Goal: Task Accomplishment & Management: Manage account settings

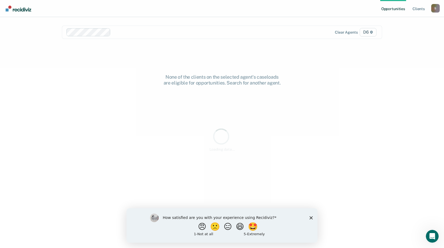
click at [310, 218] on icon "Close survey" at bounding box center [310, 217] width 3 height 3
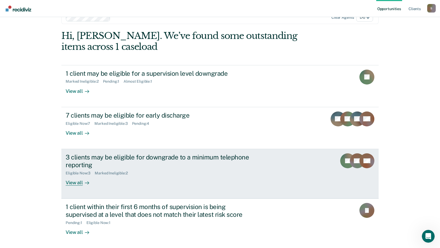
scroll to position [15, 0]
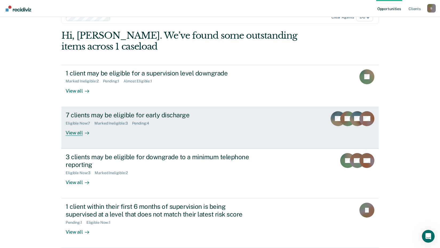
click at [77, 132] on div "View all" at bounding box center [81, 130] width 30 height 10
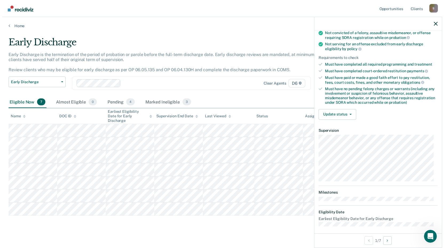
scroll to position [64, 0]
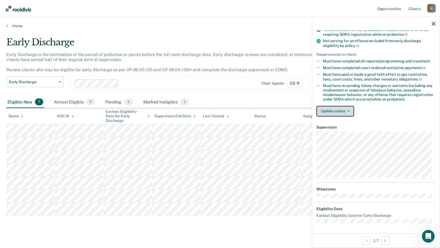
click at [336, 109] on button "Update status" at bounding box center [335, 111] width 38 height 11
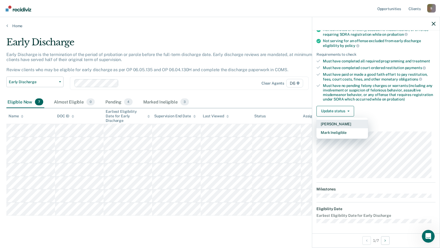
click at [336, 124] on button "[PERSON_NAME]" at bounding box center [341, 124] width 51 height 9
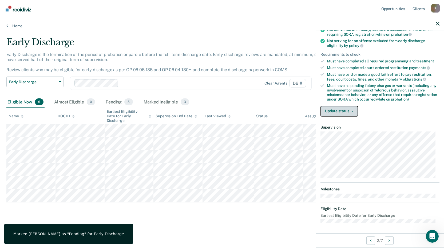
click at [341, 110] on button "Update status" at bounding box center [339, 111] width 38 height 11
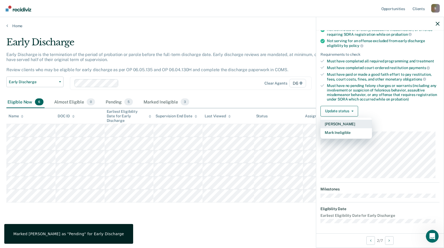
click at [342, 123] on button "[PERSON_NAME]" at bounding box center [345, 124] width 51 height 9
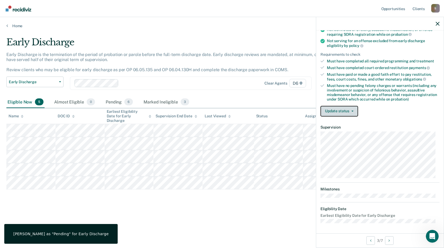
click at [353, 110] on button "Update status" at bounding box center [339, 111] width 38 height 11
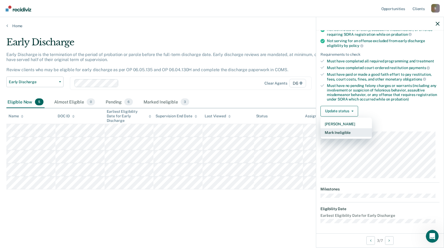
click at [346, 132] on button "Mark Ineligible" at bounding box center [345, 132] width 51 height 9
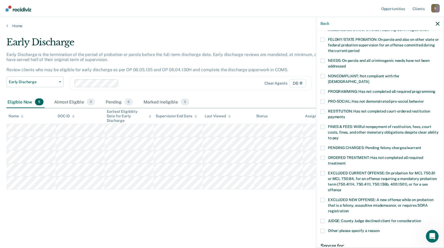
click at [324, 125] on span at bounding box center [322, 127] width 4 height 4
click at [338, 136] on input "FINES & FEES: Willful nonpayment of restitution, fees, court costs, fines, and …" at bounding box center [338, 136] width 0 height 0
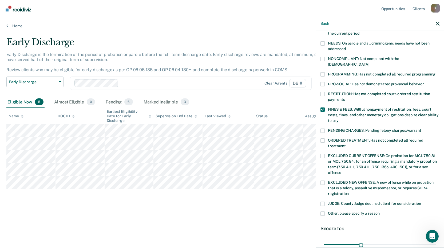
scroll to position [125, 0]
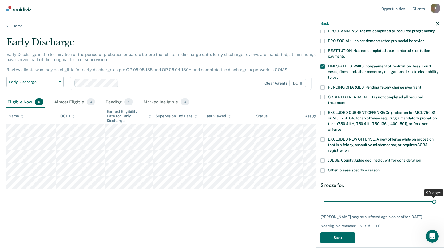
drag, startPoint x: 359, startPoint y: 194, endPoint x: 431, endPoint y: 193, distance: 72.3
type input "90"
click at [431, 197] on input "range" at bounding box center [380, 201] width 113 height 9
click at [344, 237] on button "Save" at bounding box center [337, 237] width 34 height 11
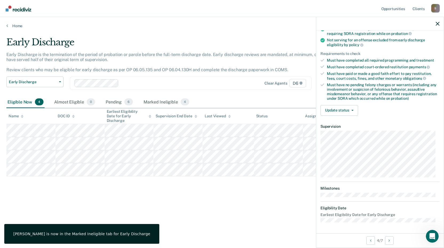
scroll to position [65, 0]
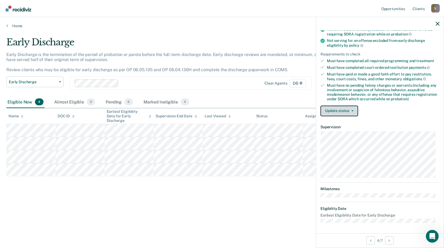
click at [338, 112] on button "Update status" at bounding box center [339, 111] width 38 height 11
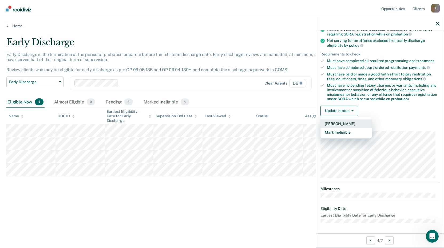
click at [341, 122] on button "[PERSON_NAME]" at bounding box center [345, 123] width 51 height 9
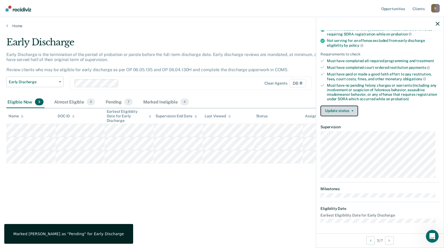
click at [341, 108] on button "Update status" at bounding box center [339, 111] width 38 height 11
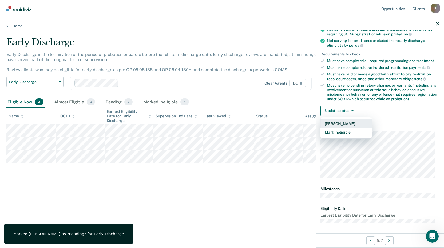
click at [346, 125] on button "[PERSON_NAME]" at bounding box center [345, 123] width 51 height 9
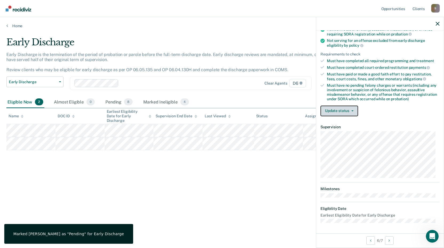
click at [350, 109] on button "Update status" at bounding box center [339, 111] width 38 height 11
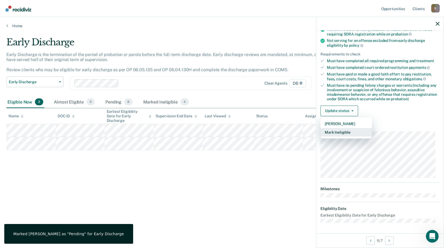
click at [343, 131] on button "Mark Ineligible" at bounding box center [345, 132] width 51 height 9
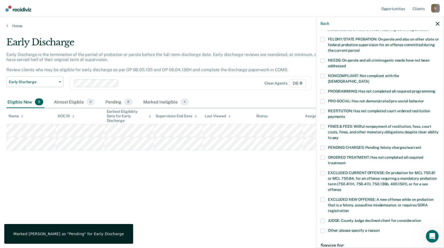
click at [324, 125] on span at bounding box center [322, 127] width 4 height 4
click at [338, 136] on input "FINES & FEES: Willful nonpayment of restitution, fees, court costs, fines, and …" at bounding box center [338, 136] width 0 height 0
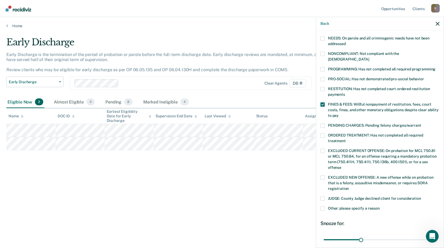
scroll to position [125, 0]
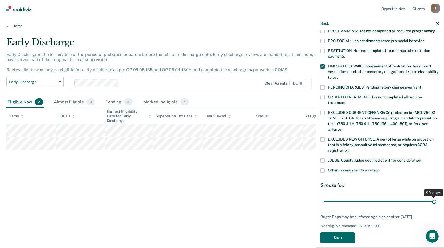
drag, startPoint x: 359, startPoint y: 195, endPoint x: 438, endPoint y: 184, distance: 79.4
type input "90"
click at [436, 197] on input "range" at bounding box center [380, 201] width 113 height 9
click at [336, 232] on button "Save" at bounding box center [337, 237] width 34 height 11
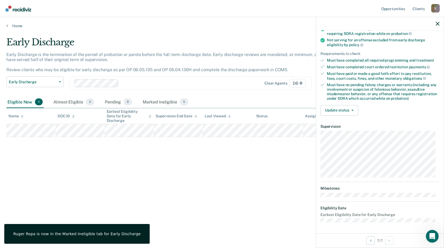
scroll to position [65, 0]
click at [343, 110] on button "Update status" at bounding box center [339, 111] width 38 height 11
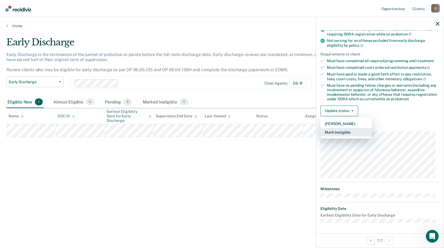
click at [348, 132] on button "Mark Ineligible" at bounding box center [345, 132] width 51 height 9
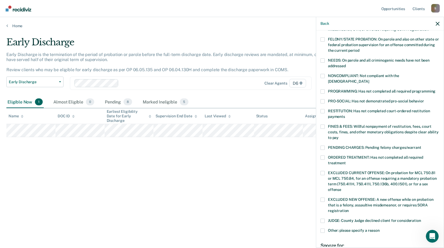
click at [321, 229] on span at bounding box center [322, 231] width 4 height 4
click at [380, 229] on input "Other: please specify a reason" at bounding box center [380, 229] width 0 height 0
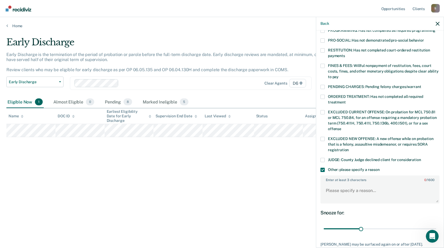
scroll to position [145, 0]
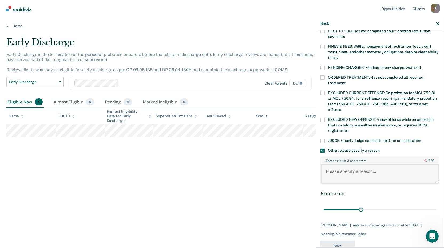
click at [331, 168] on textarea "Enter at least 3 characters 0 / 1600" at bounding box center [380, 174] width 118 height 20
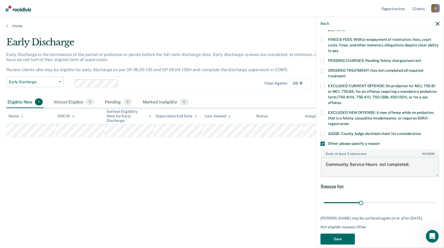
scroll to position [153, 0]
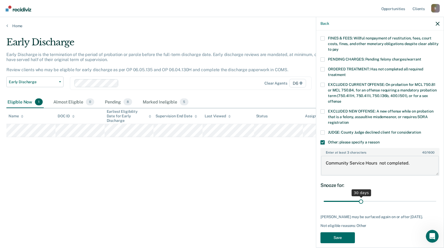
type textarea "Community Service Hours not completed."
drag, startPoint x: 360, startPoint y: 193, endPoint x: 435, endPoint y: 189, distance: 75.1
type input "90"
click at [435, 197] on input "range" at bounding box center [380, 201] width 113 height 9
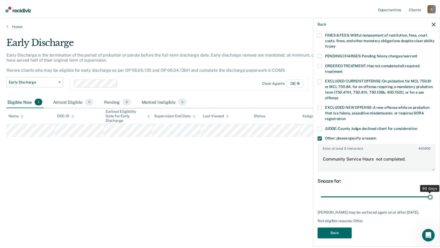
scroll to position [157, 0]
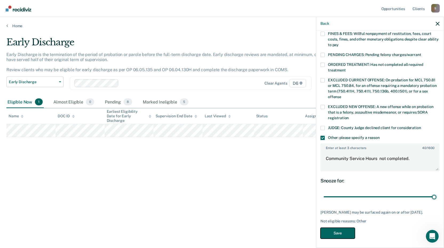
click at [342, 230] on button "Save" at bounding box center [337, 233] width 34 height 11
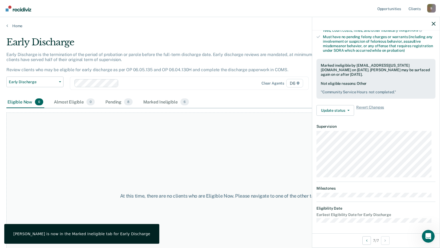
scroll to position [113, 0]
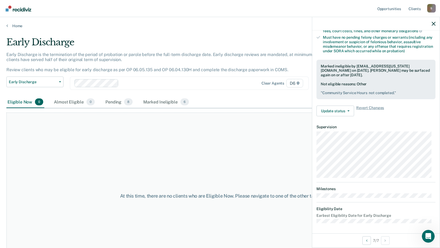
click at [17, 6] on img "Go to Recidiviz Home" at bounding box center [19, 9] width 26 height 6
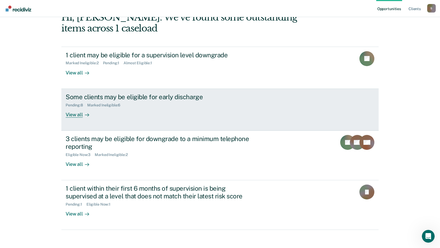
scroll to position [37, 0]
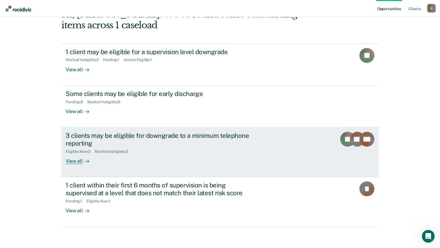
click at [79, 161] on div "View all" at bounding box center [81, 159] width 30 height 10
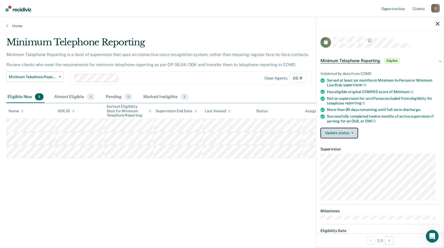
click at [345, 132] on button "Update status" at bounding box center [339, 133] width 38 height 11
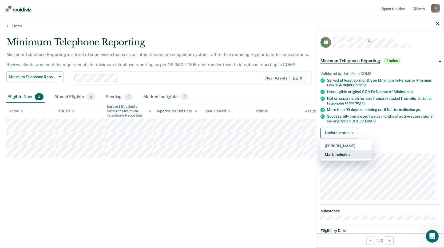
click at [349, 153] on button "Mark Ineligible" at bounding box center [345, 154] width 51 height 9
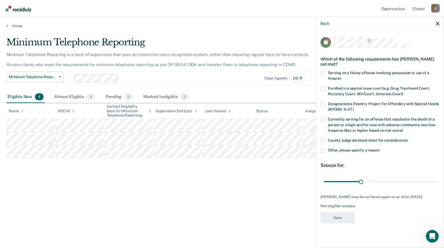
click at [326, 139] on label "County Judge declined client for consideration" at bounding box center [379, 141] width 119 height 6
click at [408, 138] on input "County Judge declined client for consideration" at bounding box center [408, 138] width 0 height 0
click at [336, 215] on button "Save" at bounding box center [337, 217] width 34 height 11
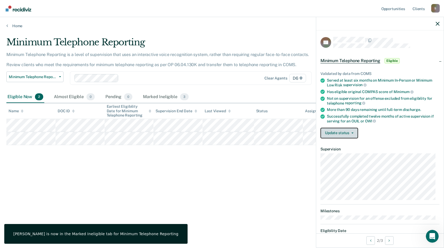
click at [335, 131] on button "Update status" at bounding box center [339, 133] width 38 height 11
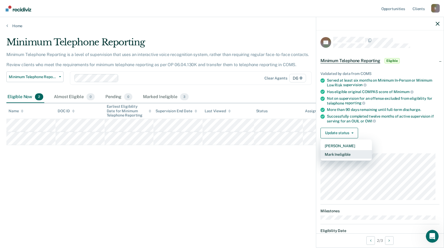
click at [338, 154] on button "Mark Ineligible" at bounding box center [345, 154] width 51 height 9
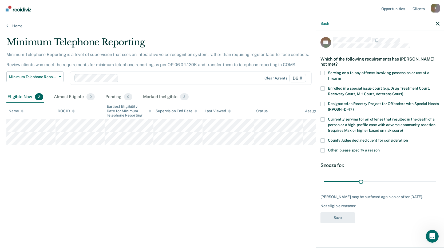
click at [326, 142] on label "County Judge declined client for consideration" at bounding box center [379, 141] width 119 height 6
click at [408, 138] on input "County Judge declined client for consideration" at bounding box center [408, 138] width 0 height 0
click at [342, 216] on button "Save" at bounding box center [337, 217] width 34 height 11
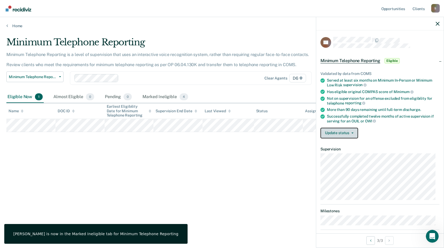
click at [334, 133] on button "Update status" at bounding box center [339, 133] width 38 height 11
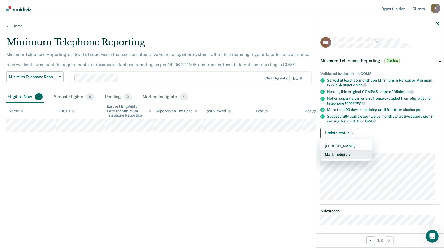
click at [332, 152] on button "Mark Ineligible" at bounding box center [345, 154] width 51 height 9
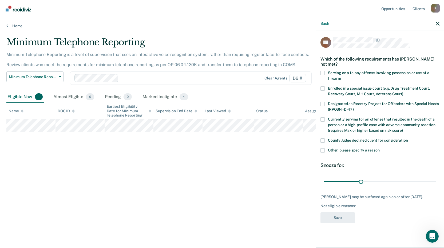
click at [323, 138] on span at bounding box center [322, 140] width 4 height 4
click at [408, 138] on input "County Judge declined client for consideration" at bounding box center [408, 138] width 0 height 0
click at [337, 219] on button "Save" at bounding box center [337, 217] width 34 height 11
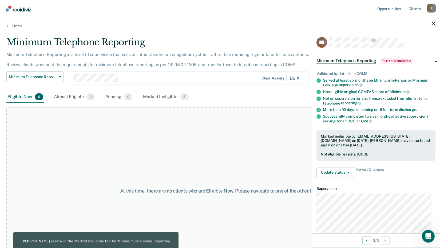
click at [20, 9] on img "Go to Recidiviz Home" at bounding box center [19, 9] width 26 height 6
